Goal: Information Seeking & Learning: Learn about a topic

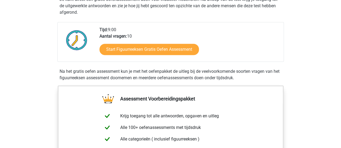
scroll to position [122, 0]
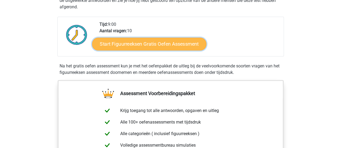
click at [161, 43] on link "Start Figuurreeksen Gratis Oefen Assessment" at bounding box center [149, 43] width 114 height 13
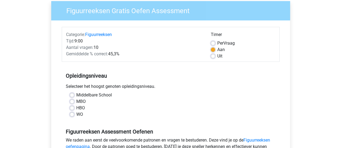
scroll to position [45, 0]
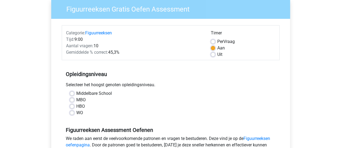
click at [76, 106] on label "HBO" at bounding box center [80, 106] width 9 height 6
click at [72, 106] on input "HBO" at bounding box center [72, 105] width 4 height 5
radio input "true"
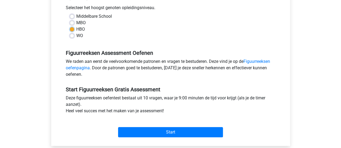
scroll to position [151, 0]
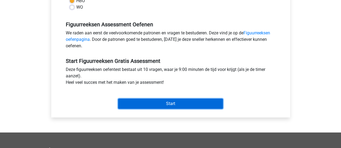
click at [178, 103] on input "Start" at bounding box center [170, 104] width 105 height 10
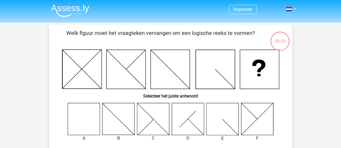
click at [84, 118] on icon at bounding box center [84, 119] width 32 height 32
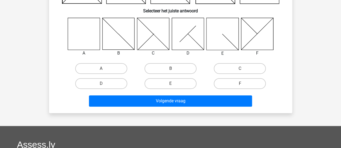
scroll to position [88, 0]
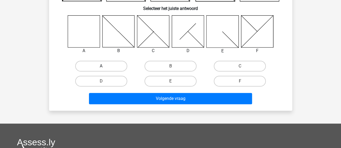
click at [110, 66] on label "A" at bounding box center [101, 66] width 52 height 11
click at [105, 66] on input "A" at bounding box center [103, 68] width 4 height 4
radio input "true"
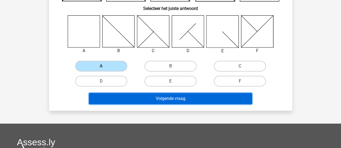
click at [154, 99] on button "Volgende vraag" at bounding box center [170, 98] width 163 height 11
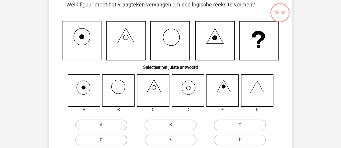
scroll to position [25, 0]
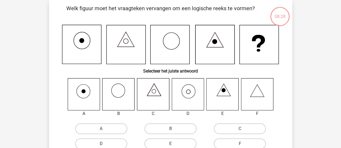
click at [116, 143] on label "D" at bounding box center [101, 144] width 52 height 11
click at [105, 144] on input "D" at bounding box center [103, 146] width 4 height 4
radio input "true"
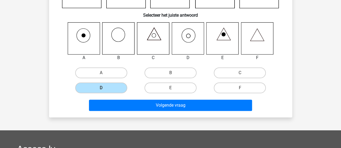
scroll to position [83, 0]
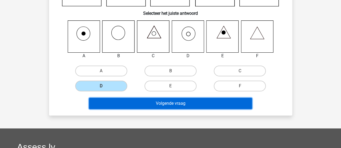
click at [216, 106] on button "Volgende vraag" at bounding box center [170, 103] width 163 height 11
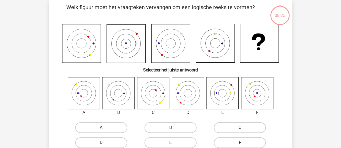
scroll to position [25, 0]
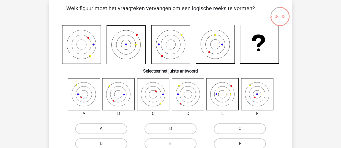
click at [105, 130] on label "A" at bounding box center [101, 129] width 52 height 11
click at [105, 130] on input "A" at bounding box center [103, 131] width 4 height 4
radio input "true"
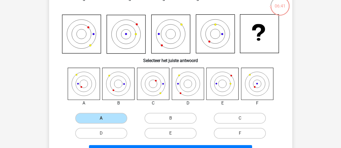
scroll to position [36, 0]
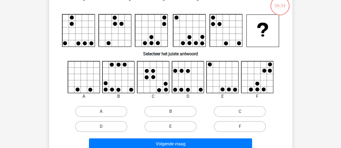
scroll to position [25, 0]
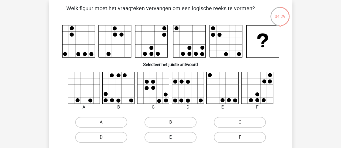
click at [179, 138] on label "E" at bounding box center [170, 137] width 52 height 11
click at [174, 138] on input "E" at bounding box center [172, 140] width 4 height 4
radio input "true"
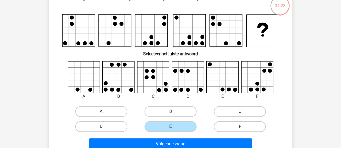
scroll to position [46, 0]
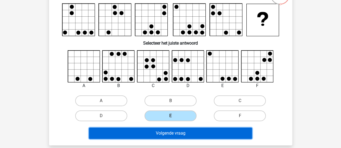
click at [236, 134] on button "Volgende vraag" at bounding box center [170, 133] width 163 height 11
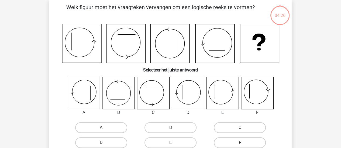
scroll to position [25, 0]
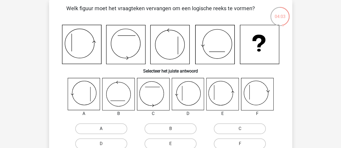
click at [117, 129] on label "A" at bounding box center [101, 129] width 52 height 11
click at [105, 129] on input "A" at bounding box center [103, 131] width 4 height 4
radio input "true"
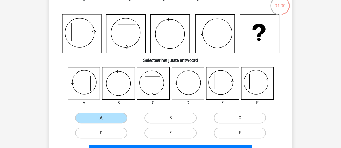
scroll to position [46, 0]
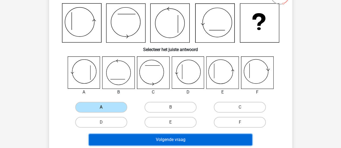
click at [238, 141] on button "Volgende vraag" at bounding box center [170, 139] width 163 height 11
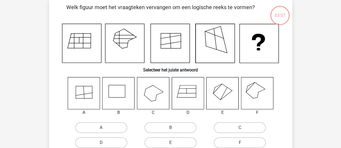
scroll to position [25, 0]
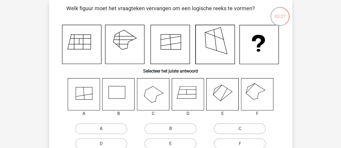
click at [111, 126] on label "A" at bounding box center [101, 129] width 52 height 11
click at [105, 129] on input "A" at bounding box center [103, 131] width 4 height 4
radio input "true"
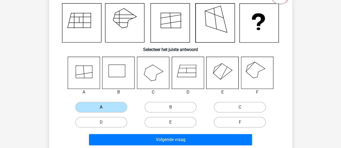
scroll to position [57, 0]
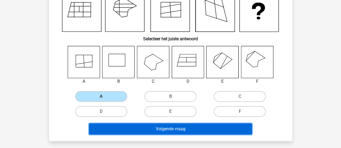
click at [239, 131] on button "Volgende vraag" at bounding box center [170, 129] width 163 height 11
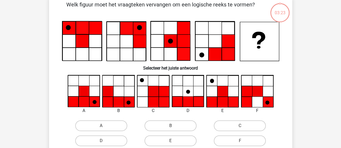
scroll to position [25, 0]
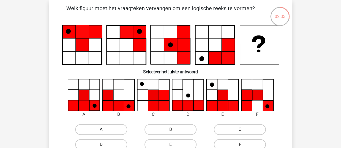
click at [103, 125] on label "A" at bounding box center [101, 130] width 52 height 11
click at [103, 130] on input "A" at bounding box center [103, 132] width 4 height 4
radio input "true"
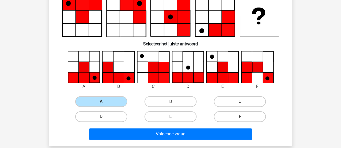
scroll to position [57, 0]
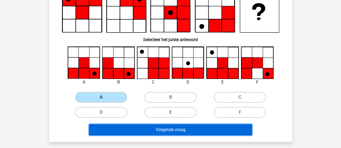
click at [244, 131] on button "Volgende vraag" at bounding box center [170, 130] width 163 height 11
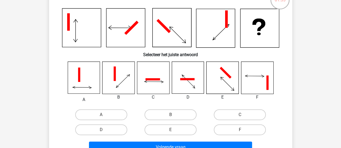
scroll to position [46, 0]
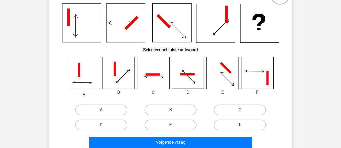
click at [181, 123] on label "E" at bounding box center [170, 125] width 52 height 11
click at [174, 125] on input "E" at bounding box center [172, 127] width 4 height 4
radio input "true"
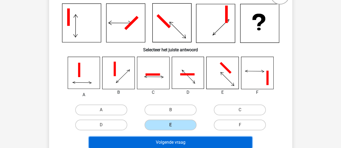
click at [207, 145] on button "Volgende vraag" at bounding box center [170, 142] width 163 height 11
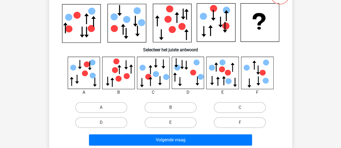
scroll to position [25, 0]
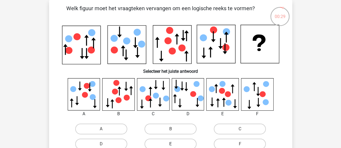
click at [171, 142] on label "E" at bounding box center [170, 144] width 52 height 11
click at [171, 144] on input "E" at bounding box center [172, 146] width 4 height 4
radio input "true"
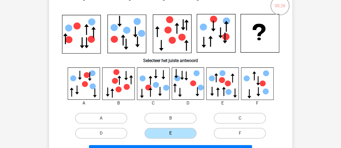
scroll to position [46, 0]
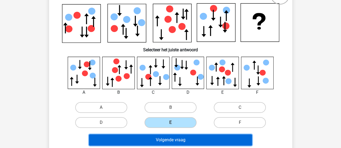
click at [240, 143] on button "Volgende vraag" at bounding box center [170, 140] width 163 height 11
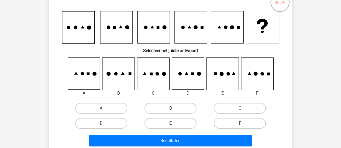
scroll to position [38, 0]
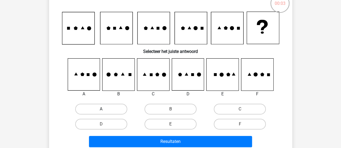
click at [112, 108] on label "A" at bounding box center [101, 109] width 52 height 11
click at [105, 109] on input "A" at bounding box center [103, 111] width 4 height 4
radio input "true"
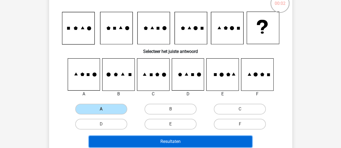
click at [157, 145] on button "Resultaten" at bounding box center [170, 141] width 163 height 11
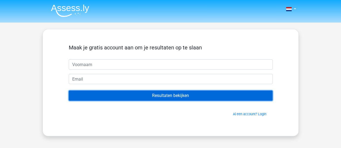
click at [193, 96] on input "Resultaten bekijken" at bounding box center [171, 96] width 204 height 10
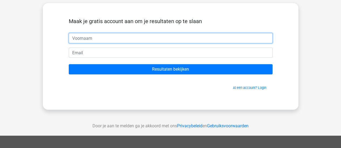
scroll to position [23, 0]
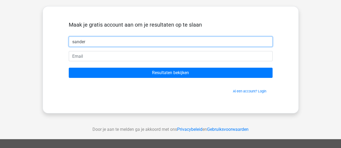
type input "sander"
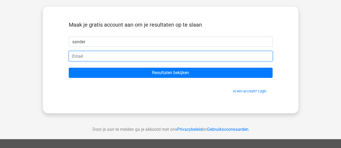
click at [178, 57] on input "email" at bounding box center [171, 56] width 204 height 10
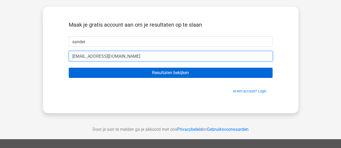
type input "[EMAIL_ADDRESS][DOMAIN_NAME]"
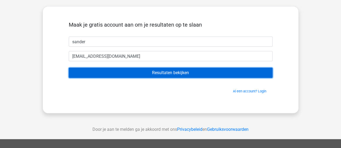
click at [149, 71] on input "Resultaten bekijken" at bounding box center [171, 73] width 204 height 10
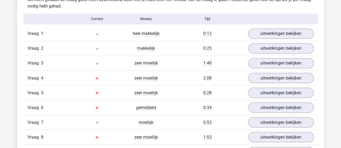
scroll to position [438, 0]
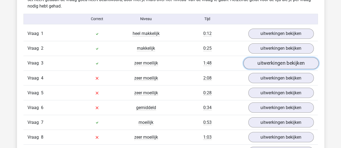
click at [279, 60] on link "uitwerkingen bekijken" at bounding box center [280, 63] width 75 height 12
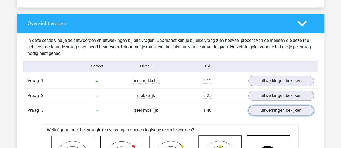
scroll to position [385, 0]
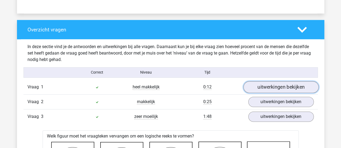
click at [278, 86] on link "uitwerkingen bekijken" at bounding box center [280, 87] width 75 height 12
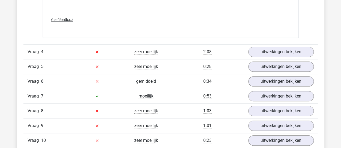
scroll to position [1229, 0]
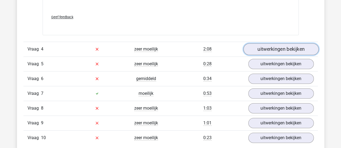
click at [270, 48] on link "uitwerkingen bekijken" at bounding box center [280, 49] width 75 height 12
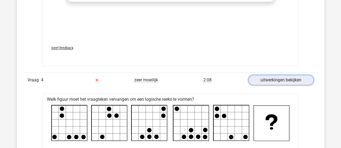
scroll to position [1195, 0]
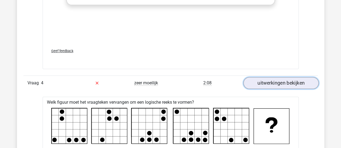
click at [294, 80] on link "uitwerkingen bekijken" at bounding box center [280, 83] width 75 height 12
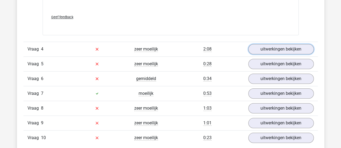
scroll to position [1239, 0]
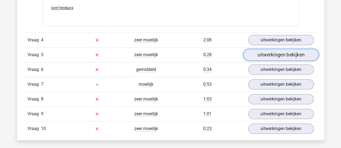
click at [278, 53] on link "uitwerkingen bekijken" at bounding box center [280, 55] width 75 height 12
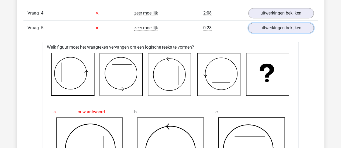
scroll to position [1256, 0]
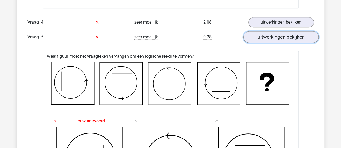
click at [288, 33] on link "uitwerkingen bekijken" at bounding box center [280, 37] width 75 height 12
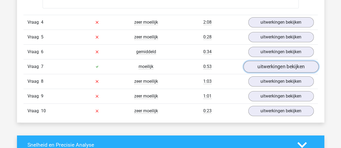
click at [279, 63] on link "uitwerkingen bekijken" at bounding box center [280, 67] width 75 height 12
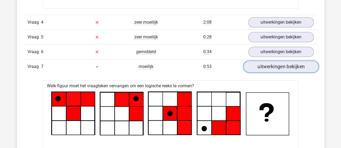
click at [279, 63] on link "uitwerkingen bekijken" at bounding box center [280, 67] width 75 height 12
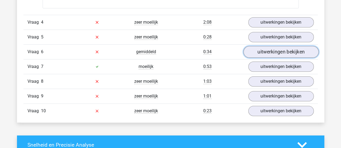
click at [278, 49] on link "uitwerkingen bekijken" at bounding box center [280, 52] width 75 height 12
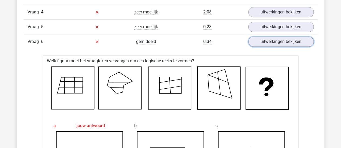
scroll to position [1264, 0]
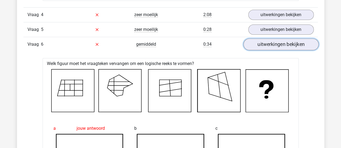
click at [287, 43] on link "uitwerkingen bekijken" at bounding box center [280, 45] width 75 height 12
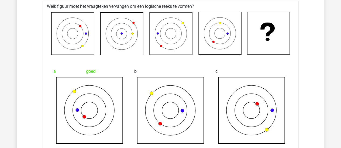
scroll to position [815, 0]
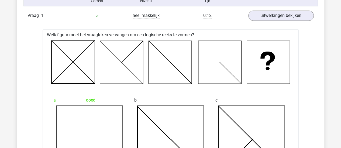
scroll to position [448, 0]
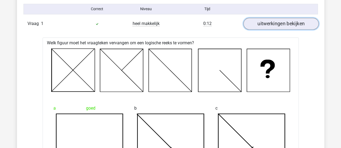
click at [283, 23] on link "uitwerkingen bekijken" at bounding box center [280, 24] width 75 height 12
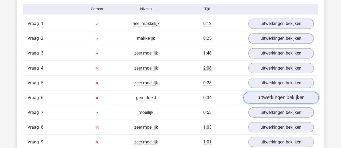
click at [292, 96] on link "uitwerkingen bekijken" at bounding box center [280, 98] width 75 height 12
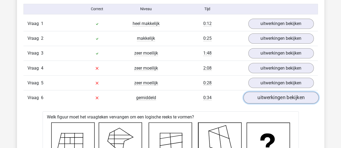
click at [292, 96] on link "uitwerkingen bekijken" at bounding box center [280, 98] width 75 height 12
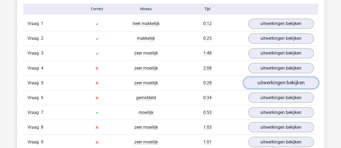
click at [287, 82] on link "uitwerkingen bekijken" at bounding box center [280, 83] width 75 height 12
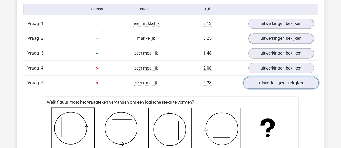
click at [287, 82] on link "uitwerkingen bekijken" at bounding box center [280, 83] width 75 height 12
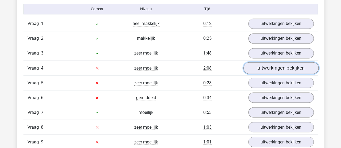
click at [284, 65] on link "uitwerkingen bekijken" at bounding box center [280, 68] width 75 height 12
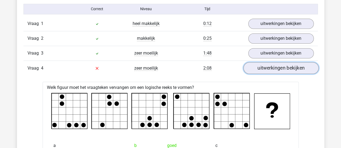
click at [284, 65] on link "uitwerkingen bekijken" at bounding box center [280, 68] width 75 height 12
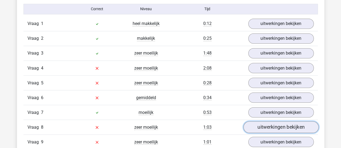
click at [276, 126] on link "uitwerkingen bekijken" at bounding box center [280, 128] width 75 height 12
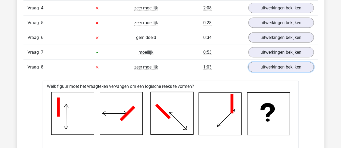
scroll to position [510, 0]
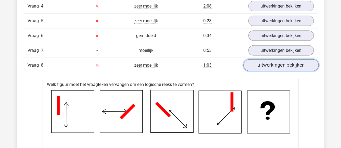
click at [300, 63] on link "uitwerkingen bekijken" at bounding box center [280, 65] width 75 height 12
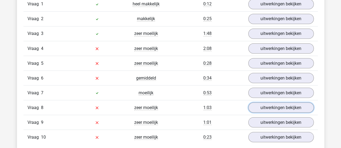
scroll to position [466, 0]
